Goal: Use online tool/utility: Utilize a website feature to perform a specific function

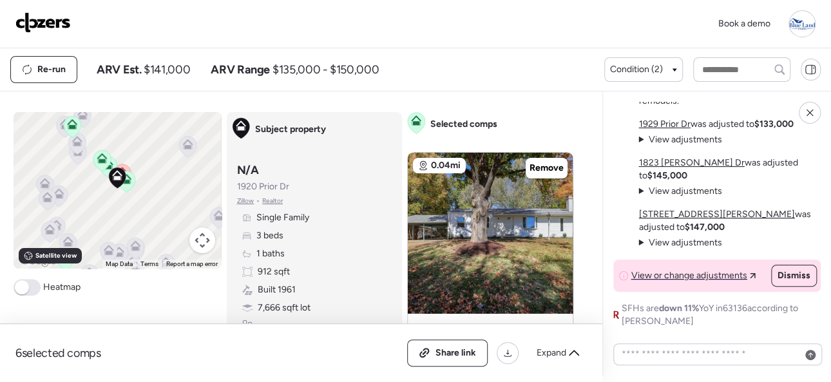
scroll to position [129, 0]
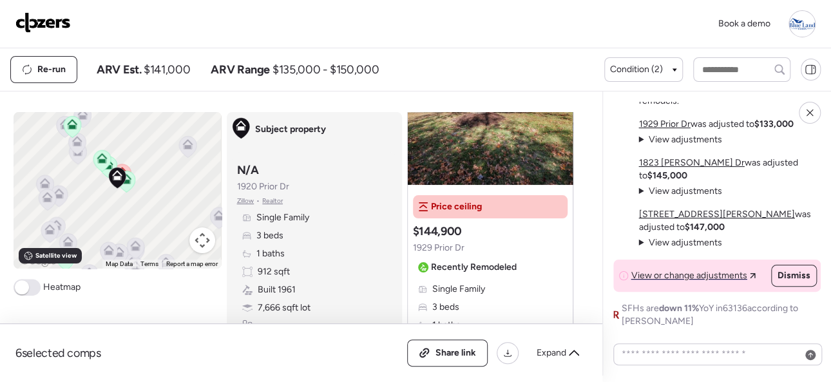
click at [44, 20] on img at bounding box center [42, 22] width 55 height 21
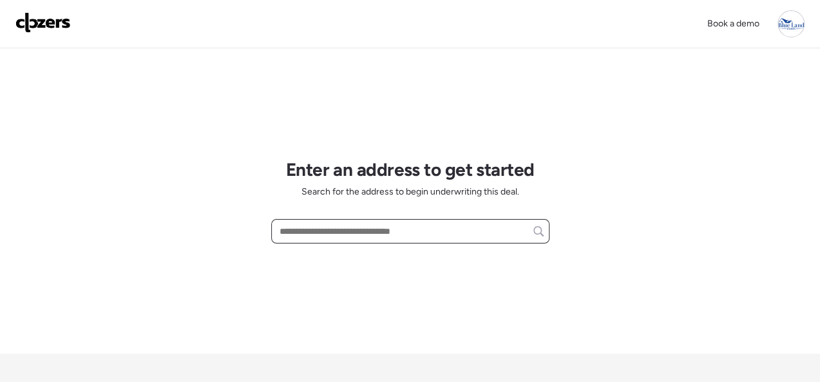
click at [302, 227] on input "text" at bounding box center [410, 231] width 267 height 18
paste input "**********"
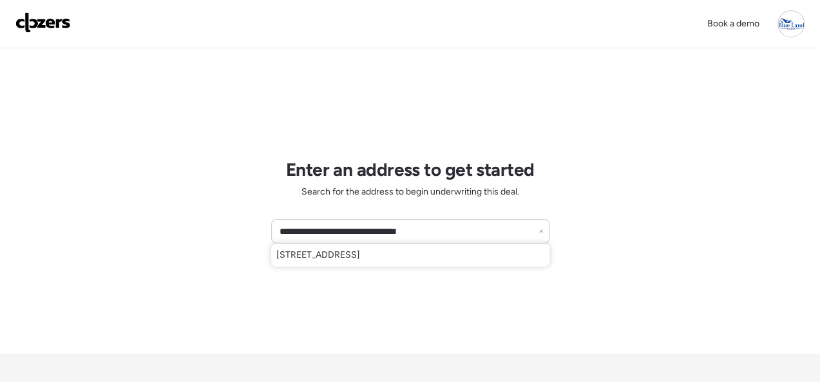
drag, startPoint x: 300, startPoint y: 255, endPoint x: 278, endPoint y: 261, distance: 23.3
click at [296, 256] on span "10201 Lackland Rd, Saint Louis, MO, 63114" at bounding box center [318, 255] width 84 height 13
type input "**********"
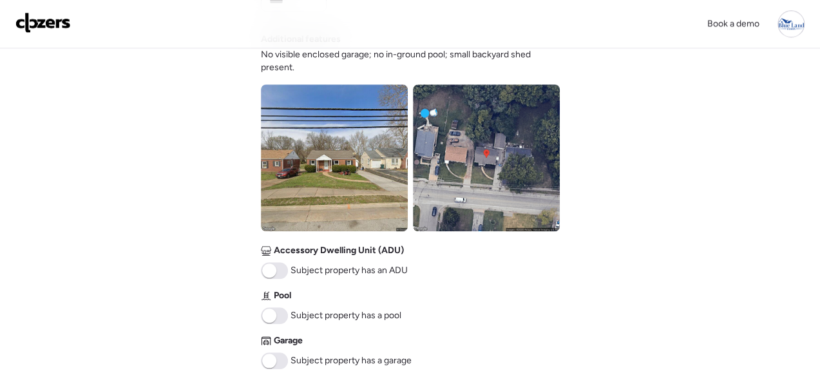
scroll to position [709, 0]
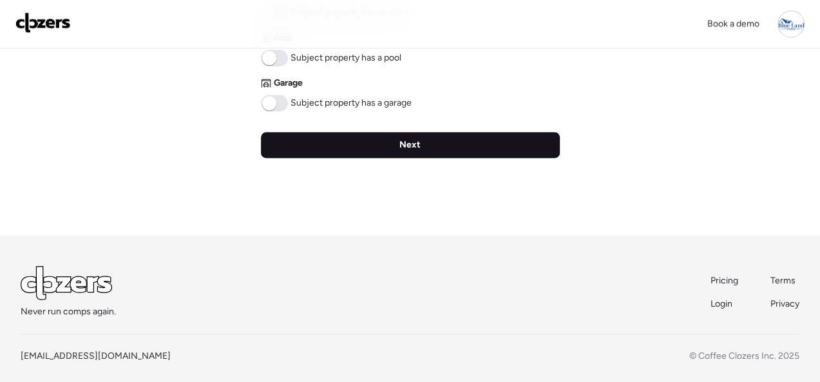
click at [385, 145] on div "Next" at bounding box center [410, 145] width 299 height 26
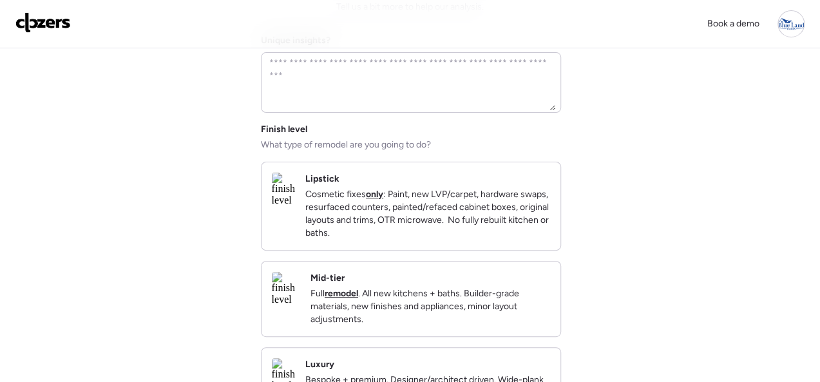
scroll to position [129, 0]
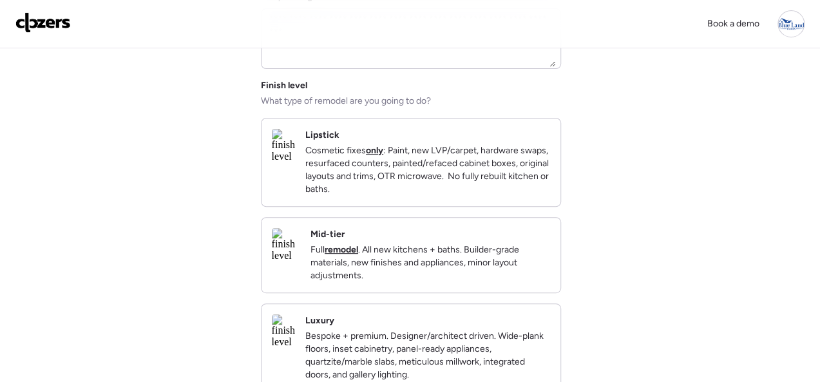
click at [494, 244] on div "Mid-tier Full remodel . All new kitchens + baths. Builder-grade materials, new …" at bounding box center [431, 255] width 240 height 54
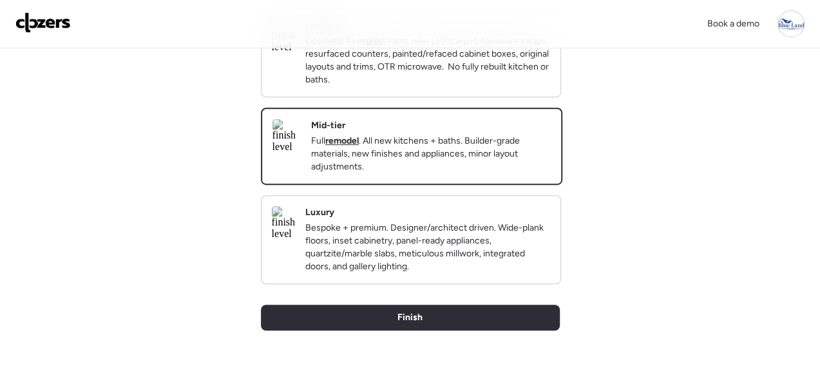
scroll to position [322, 0]
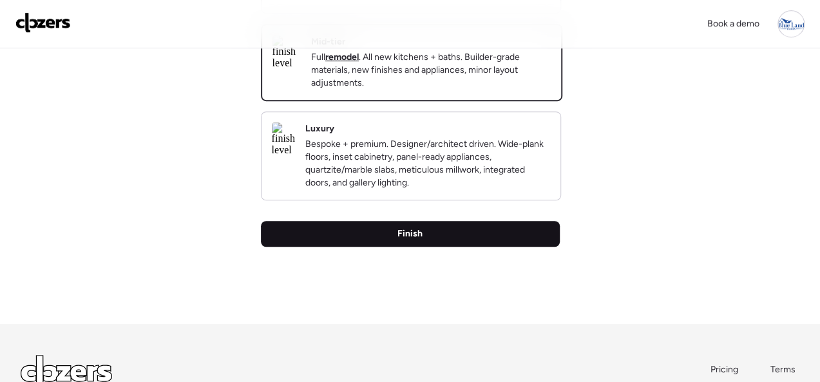
click at [405, 247] on div "Finish" at bounding box center [410, 234] width 299 height 26
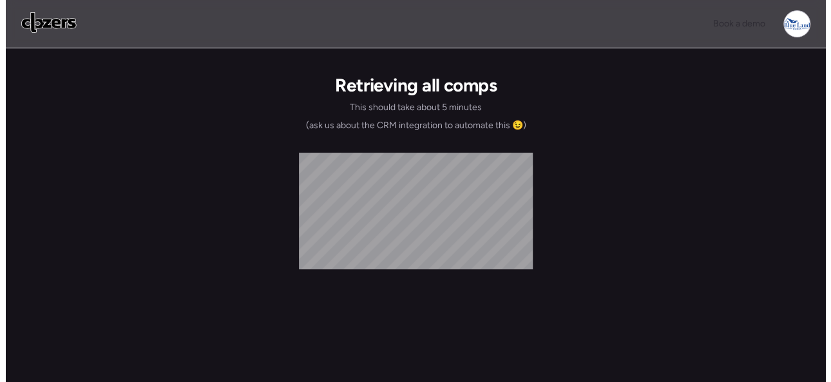
scroll to position [0, 0]
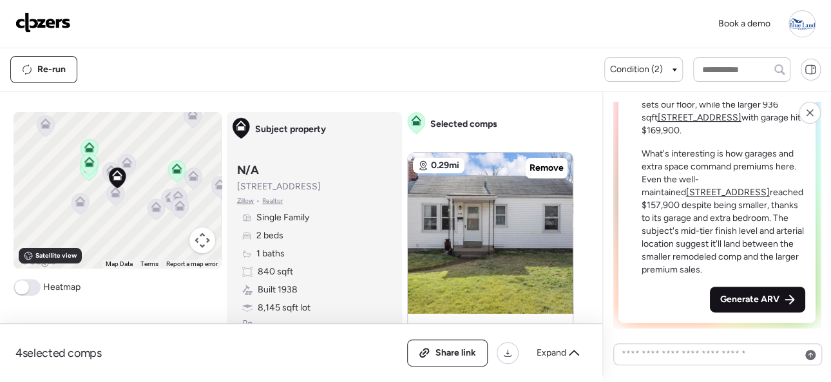
click at [738, 300] on span "Generate ARV" at bounding box center [749, 299] width 59 height 13
